Goal: Unclear

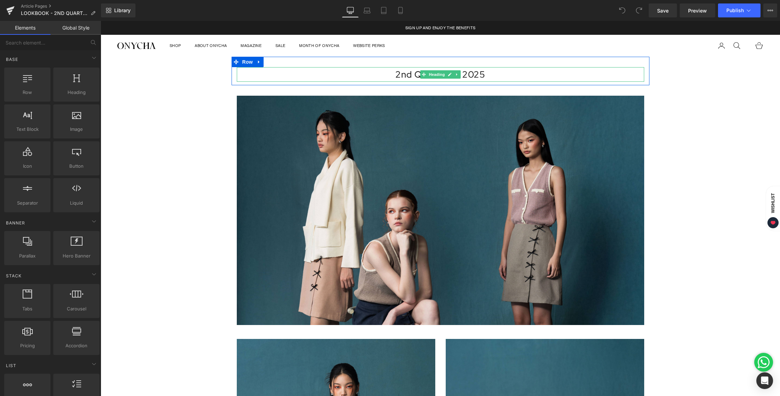
click at [414, 77] on h1 "2nd Quarter of 2025" at bounding box center [441, 74] width 408 height 15
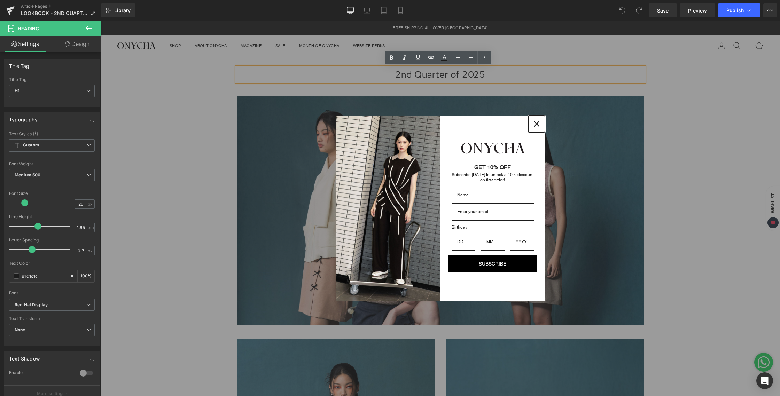
click at [530, 119] on button "Close" at bounding box center [537, 124] width 17 height 17
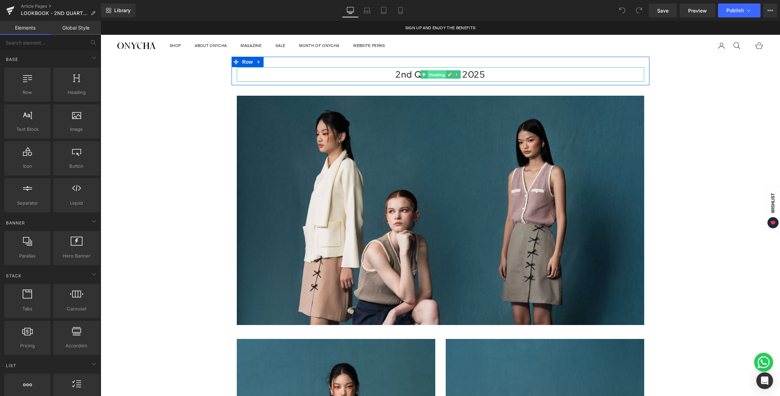
click at [429, 75] on span "Heading" at bounding box center [436, 75] width 19 height 8
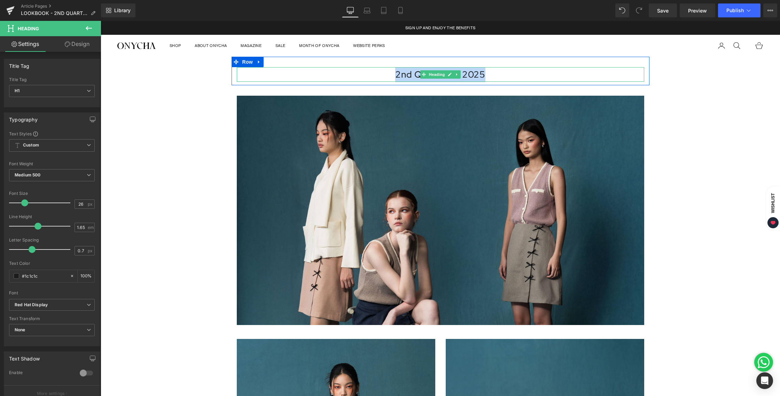
drag, startPoint x: 385, startPoint y: 76, endPoint x: 488, endPoint y: 71, distance: 103.2
click at [488, 71] on h1 "2nd Quarter of 2025" at bounding box center [441, 74] width 408 height 15
click at [448, 73] on icon at bounding box center [450, 74] width 4 height 4
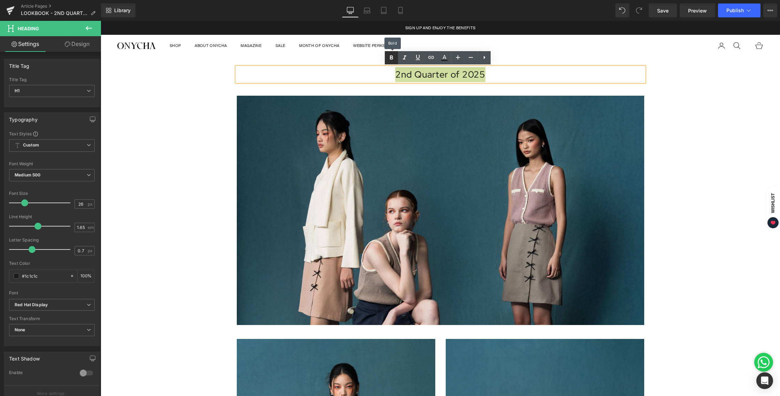
click at [394, 58] on icon at bounding box center [391, 58] width 8 height 8
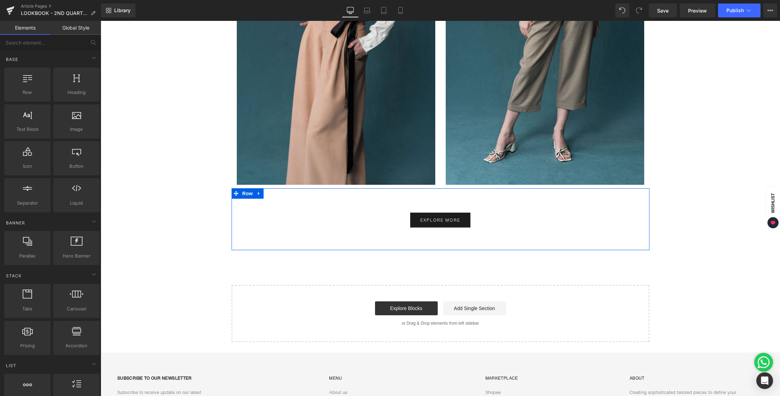
scroll to position [1845, 0]
